Goal: Task Accomplishment & Management: Manage account settings

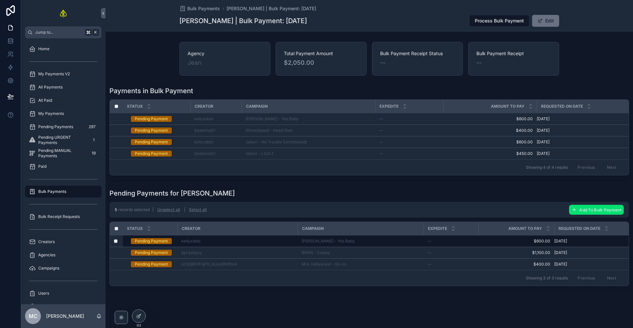
click at [581, 211] on span "Add To Bulk Payment" at bounding box center [601, 209] width 42 height 5
click at [618, 202] on icon "scrollable content" at bounding box center [616, 200] width 5 height 5
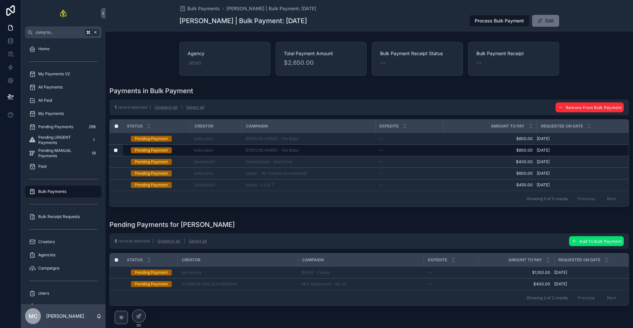
click at [577, 106] on span "Remove From Bulk Payment" at bounding box center [594, 107] width 56 height 5
click at [615, 96] on icon "scrollable content" at bounding box center [616, 94] width 5 height 5
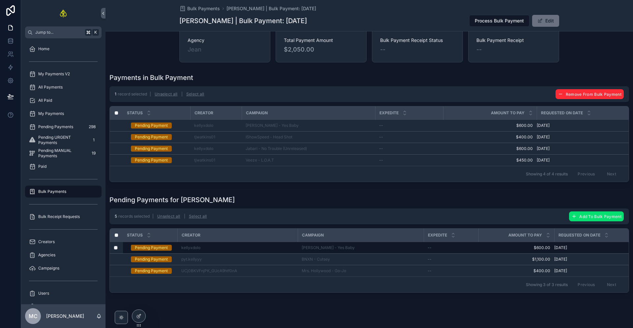
scroll to position [33, 0]
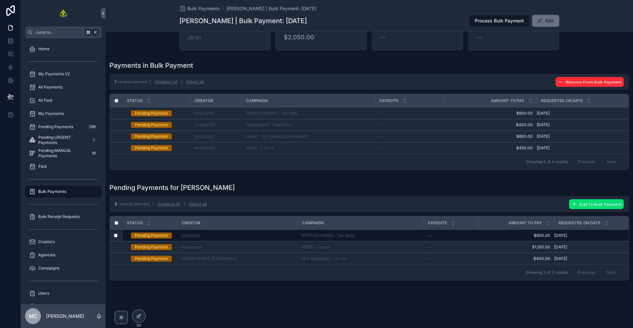
click at [64, 96] on div "All Paid" at bounding box center [63, 100] width 69 height 11
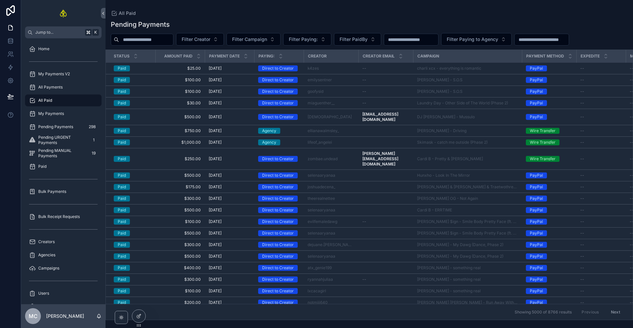
click at [86, 92] on div "All Payments" at bounding box center [63, 87] width 69 height 11
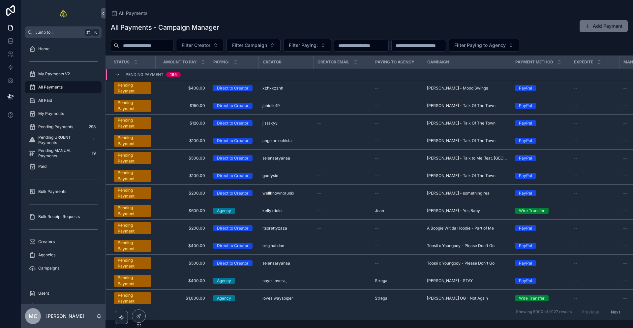
click at [356, 17] on div "All Payments - Campaign Manager Add Payment Filter Creator Filter Campaign Filt…" at bounding box center [370, 168] width 528 height 304
click at [59, 99] on div "All Paid" at bounding box center [63, 100] width 69 height 11
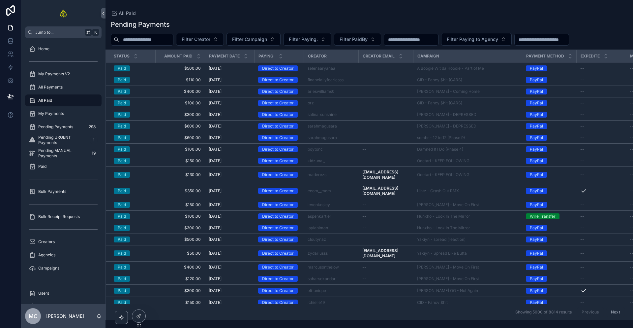
click at [69, 89] on div "All Payments" at bounding box center [63, 87] width 69 height 11
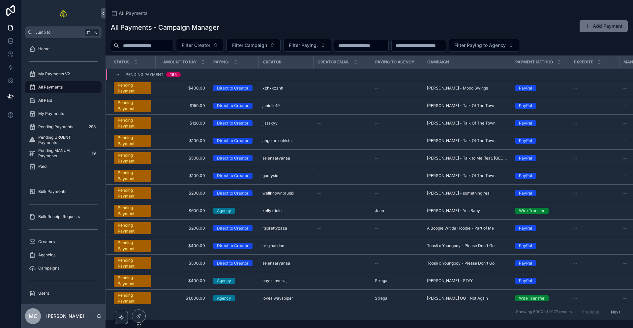
click at [76, 114] on div "My Payments" at bounding box center [63, 113] width 69 height 11
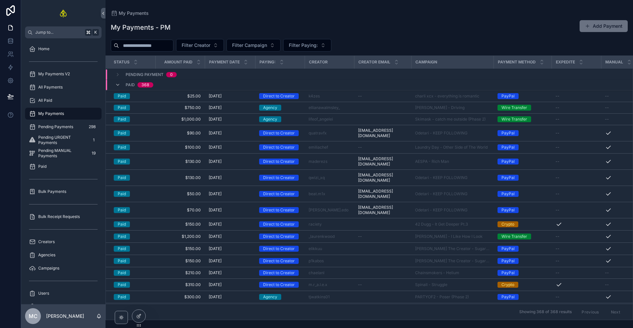
click at [80, 102] on div "All Paid" at bounding box center [63, 100] width 69 height 11
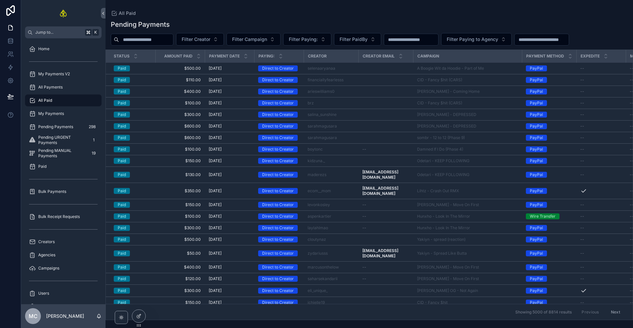
click at [83, 90] on div "All Payments" at bounding box center [63, 87] width 69 height 11
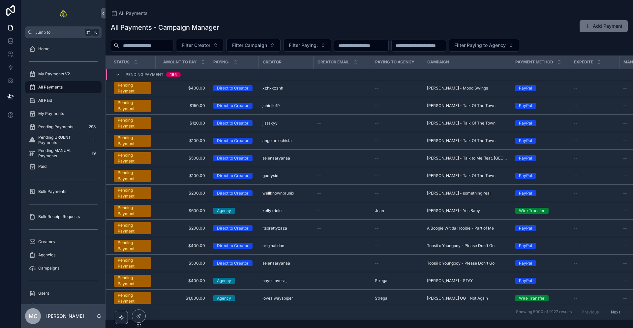
click at [83, 74] on div "My Payments V2" at bounding box center [63, 74] width 69 height 11
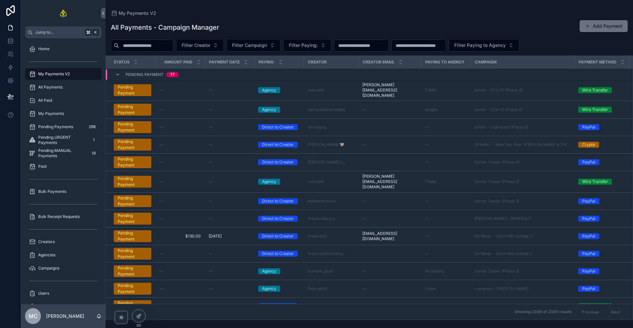
click at [77, 89] on div "All Payments" at bounding box center [63, 87] width 69 height 11
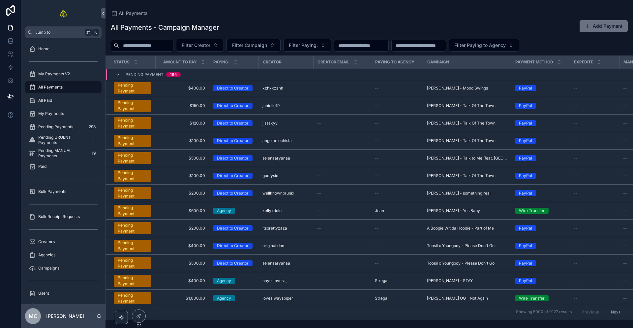
click at [210, 45] on span "Filter Creator" at bounding box center [196, 45] width 29 height 7
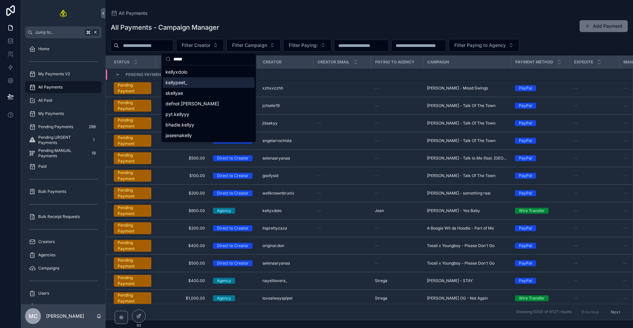
type input "*****"
click at [202, 68] on div "kellyxdolo" at bounding box center [209, 72] width 92 height 11
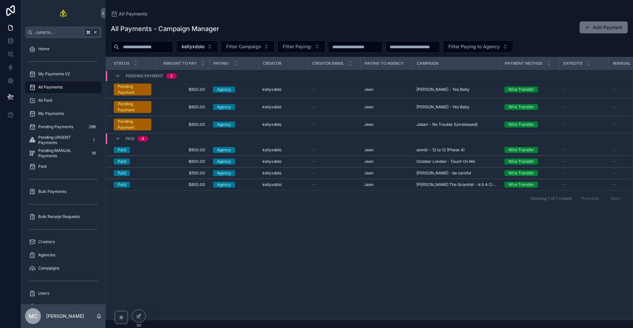
drag, startPoint x: 368, startPoint y: 265, endPoint x: 369, endPoint y: 260, distance: 4.6
click at [369, 264] on div "Status Amount To Pay Paying: Creator Creator Email Paying to Agency Campaign Pa…" at bounding box center [369, 188] width 527 height 262
click at [332, 106] on div "--" at bounding box center [334, 106] width 45 height 5
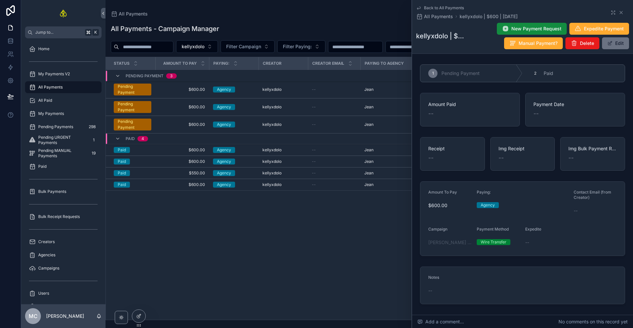
click at [571, 44] on icon "scrollable content" at bounding box center [574, 43] width 7 height 7
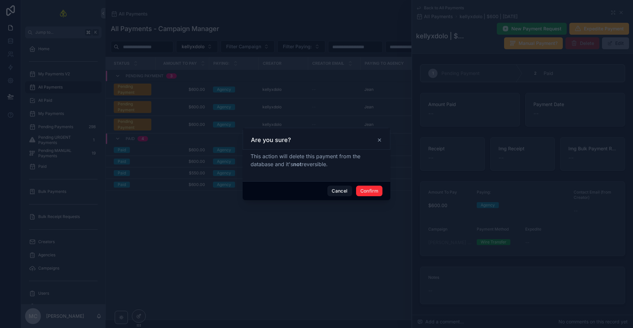
click at [366, 195] on button "Confirm" at bounding box center [369, 190] width 26 height 11
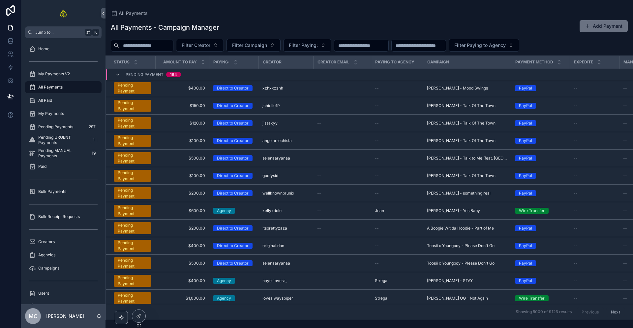
click at [76, 190] on div "Bulk Payments" at bounding box center [63, 191] width 69 height 11
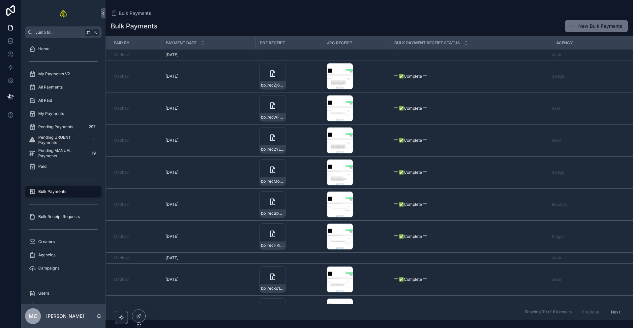
click at [355, 57] on td "--" at bounding box center [356, 54] width 67 height 11
click at [286, 58] on td "--" at bounding box center [289, 54] width 67 height 11
click at [210, 52] on div "[DATE] [DATE]" at bounding box center [209, 54] width 86 height 5
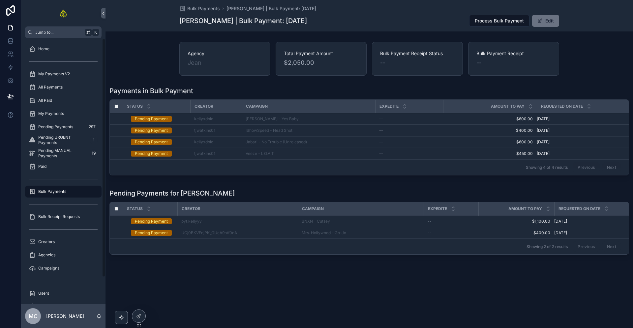
click at [69, 189] on div "Bulk Payments" at bounding box center [63, 191] width 69 height 11
